Goal: Transaction & Acquisition: Purchase product/service

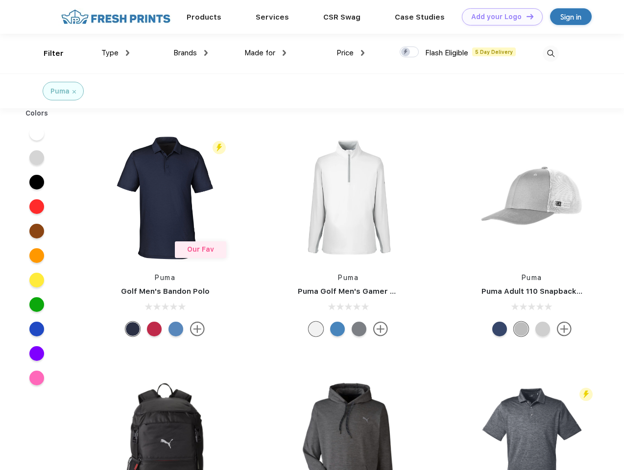
click at [498, 17] on link "Add your Logo Design Tool" at bounding box center [502, 16] width 81 height 17
click at [0, 0] on div "Design Tool" at bounding box center [0, 0] width 0 height 0
click at [525, 16] on link "Add your Logo Design Tool" at bounding box center [502, 16] width 81 height 17
click at [47, 53] on div "Filter" at bounding box center [54, 53] width 20 height 11
click at [116, 53] on span "Type" at bounding box center [109, 52] width 17 height 9
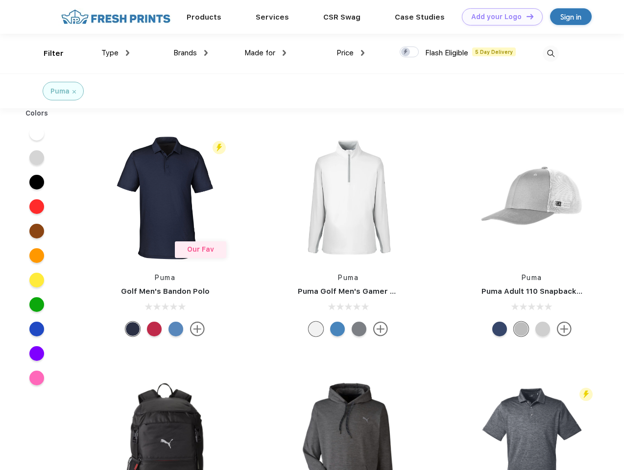
click at [190, 53] on span "Brands" at bounding box center [184, 52] width 23 height 9
click at [265, 53] on span "Made for" at bounding box center [259, 52] width 31 height 9
click at [350, 53] on span "Price" at bounding box center [344, 52] width 17 height 9
click at [409, 52] on div at bounding box center [408, 51] width 19 height 11
click at [406, 52] on input "checkbox" at bounding box center [402, 49] width 6 height 6
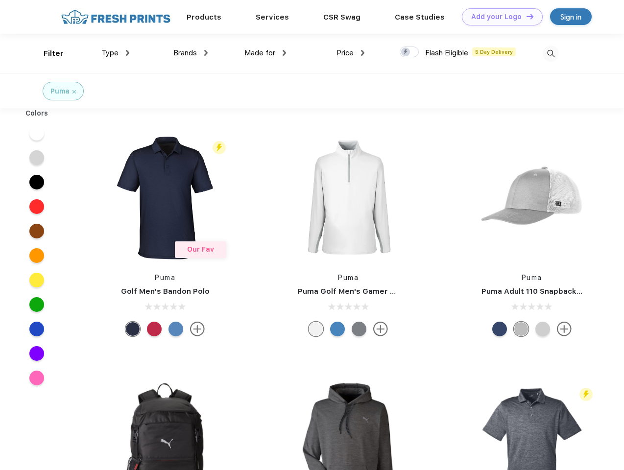
click at [550, 53] on img at bounding box center [550, 54] width 16 height 16
